Goal: Task Accomplishment & Management: Manage account settings

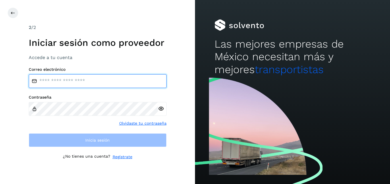
drag, startPoint x: 86, startPoint y: 78, endPoint x: 86, endPoint y: 81, distance: 3.7
click at [86, 78] on input "email" at bounding box center [98, 81] width 138 height 14
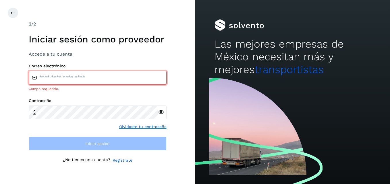
type input "**********"
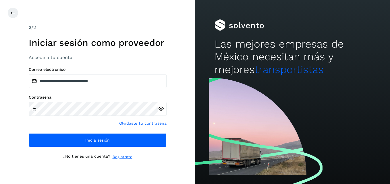
click at [161, 106] on icon at bounding box center [161, 109] width 6 height 6
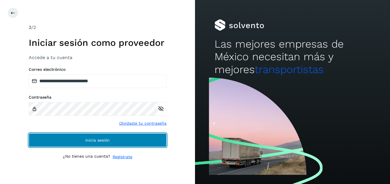
click at [122, 140] on button "Inicia sesión" at bounding box center [98, 141] width 138 height 14
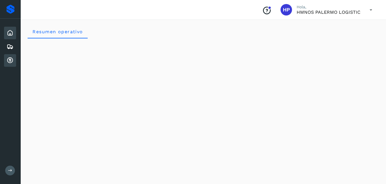
click at [10, 60] on icon at bounding box center [10, 60] width 7 height 7
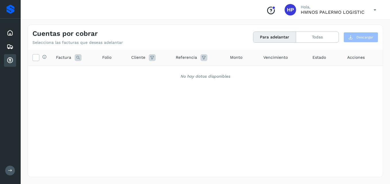
click at [375, 10] on icon at bounding box center [375, 10] width 12 height 12
click at [340, 25] on div "Cerrar sesión" at bounding box center [346, 25] width 68 height 11
